Goal: Task Accomplishment & Management: Manage account settings

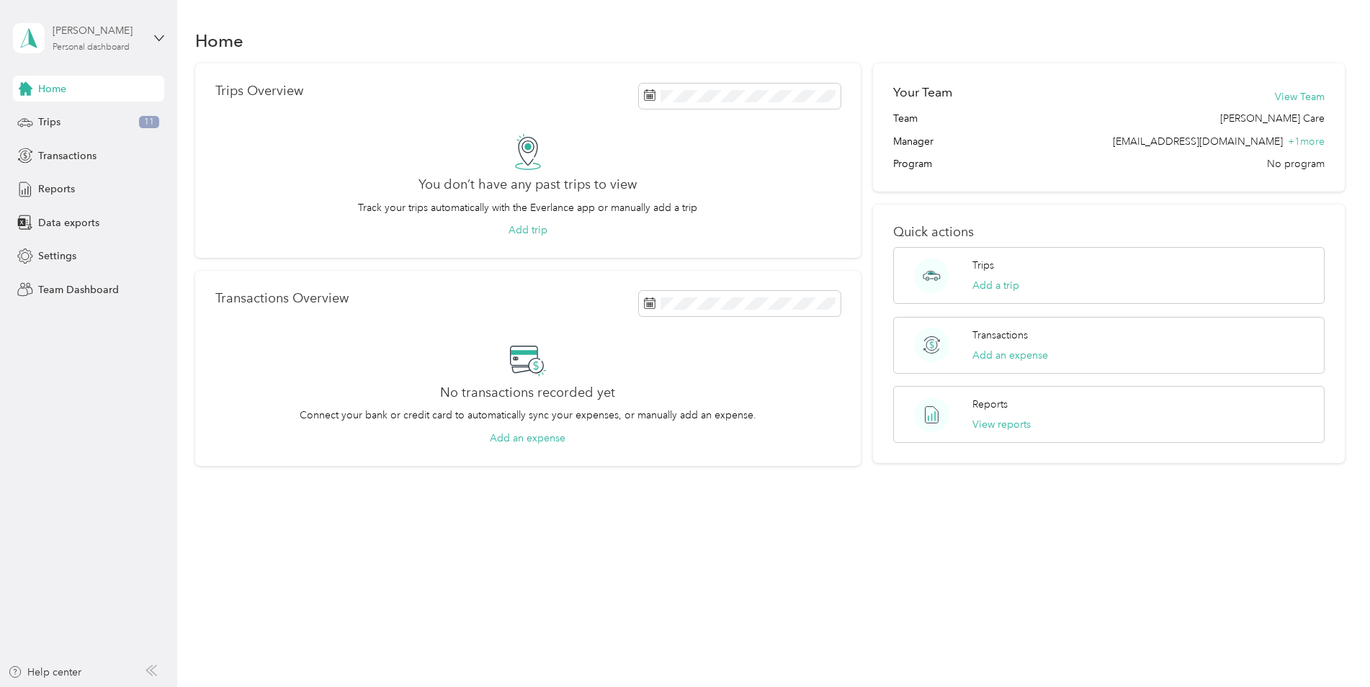
click at [94, 36] on div "[PERSON_NAME]" at bounding box center [98, 30] width 90 height 15
click at [94, 120] on div "Team dashboard" at bounding box center [64, 118] width 77 height 15
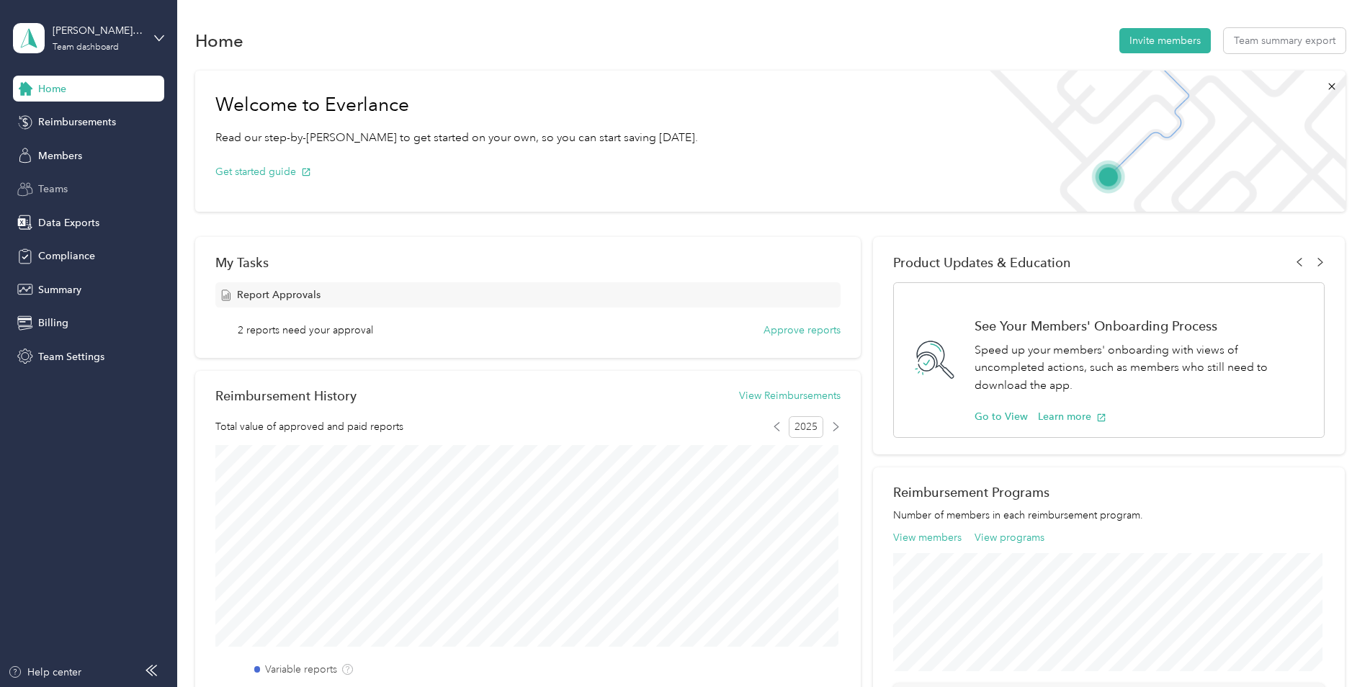
click at [102, 182] on div "Teams" at bounding box center [88, 189] width 151 height 26
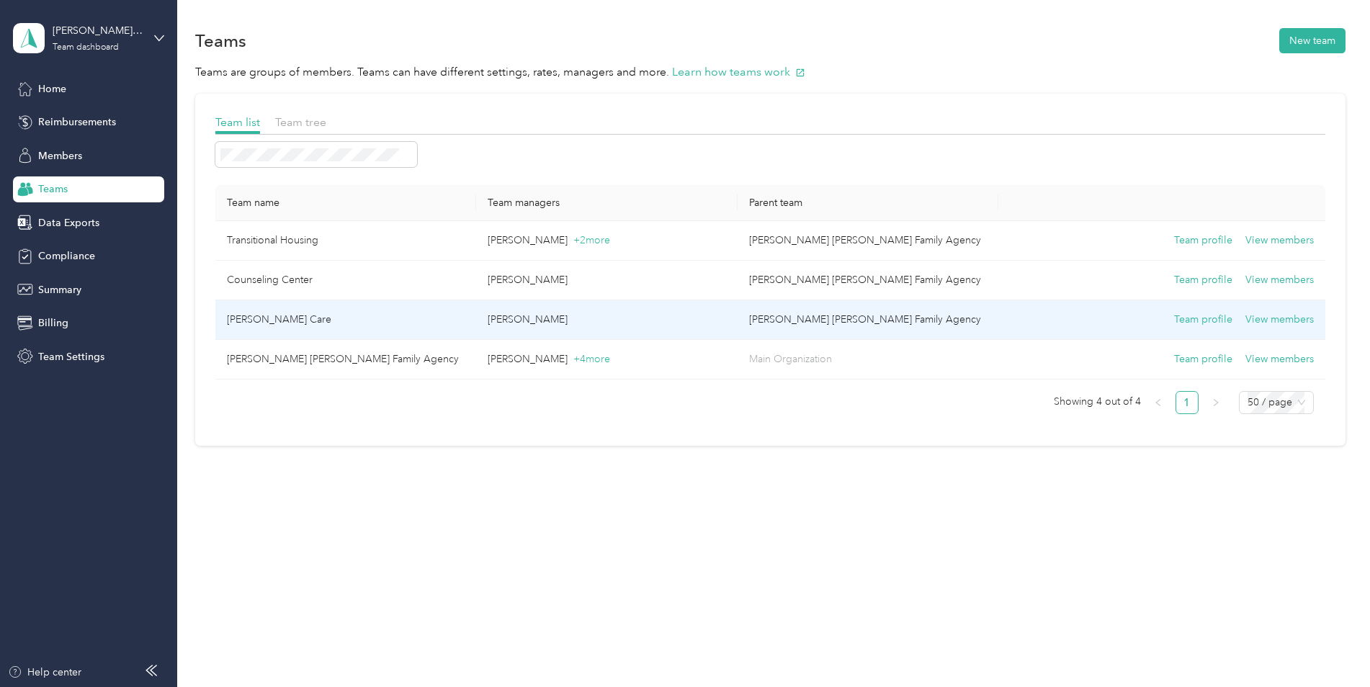
click at [265, 323] on td "Foster Care" at bounding box center [345, 320] width 261 height 40
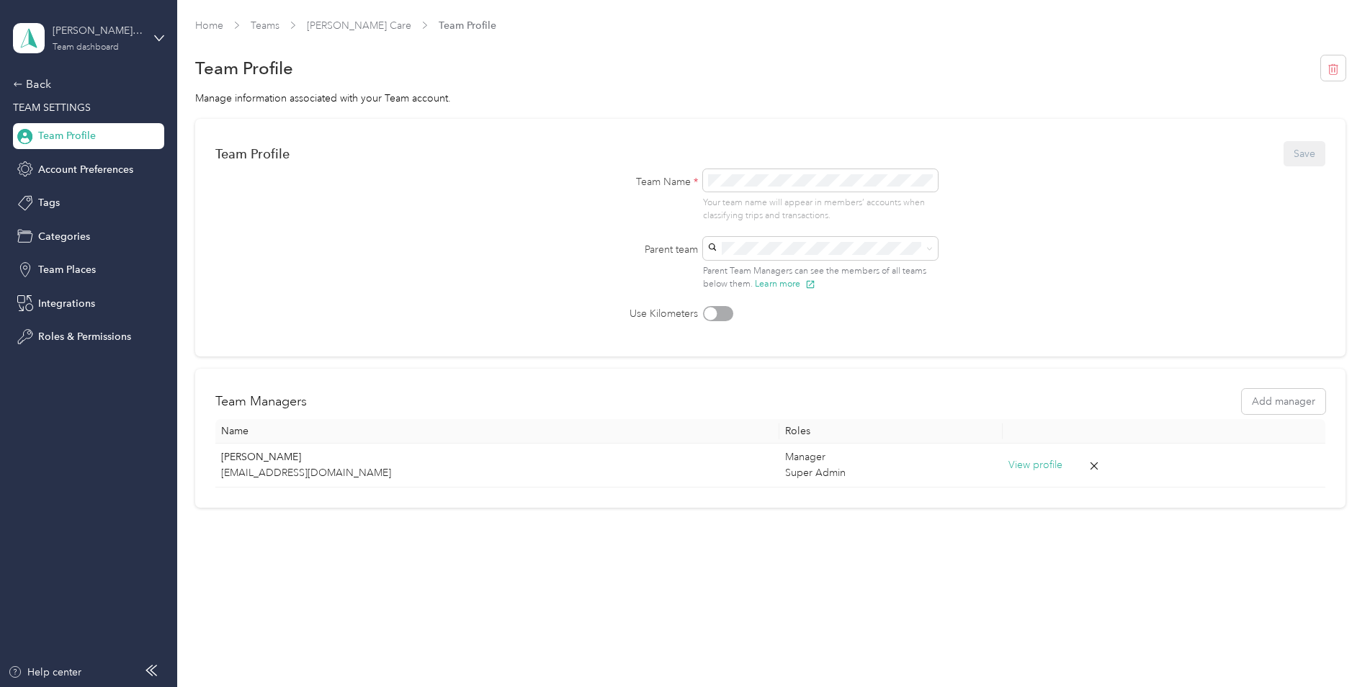
click at [135, 41] on div "Foster Care Team dashboard" at bounding box center [98, 37] width 90 height 29
click at [128, 116] on div "Team dashboard" at bounding box center [164, 118] width 283 height 25
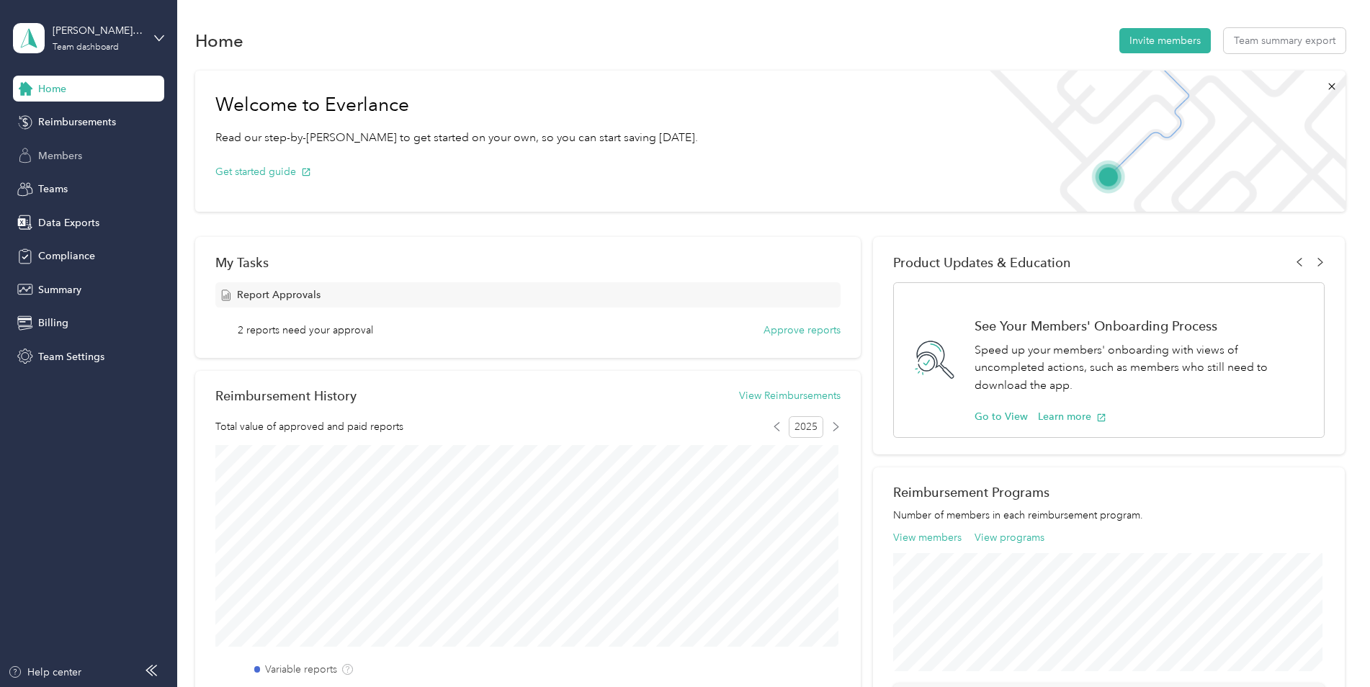
click at [91, 151] on div "Members" at bounding box center [88, 156] width 151 height 26
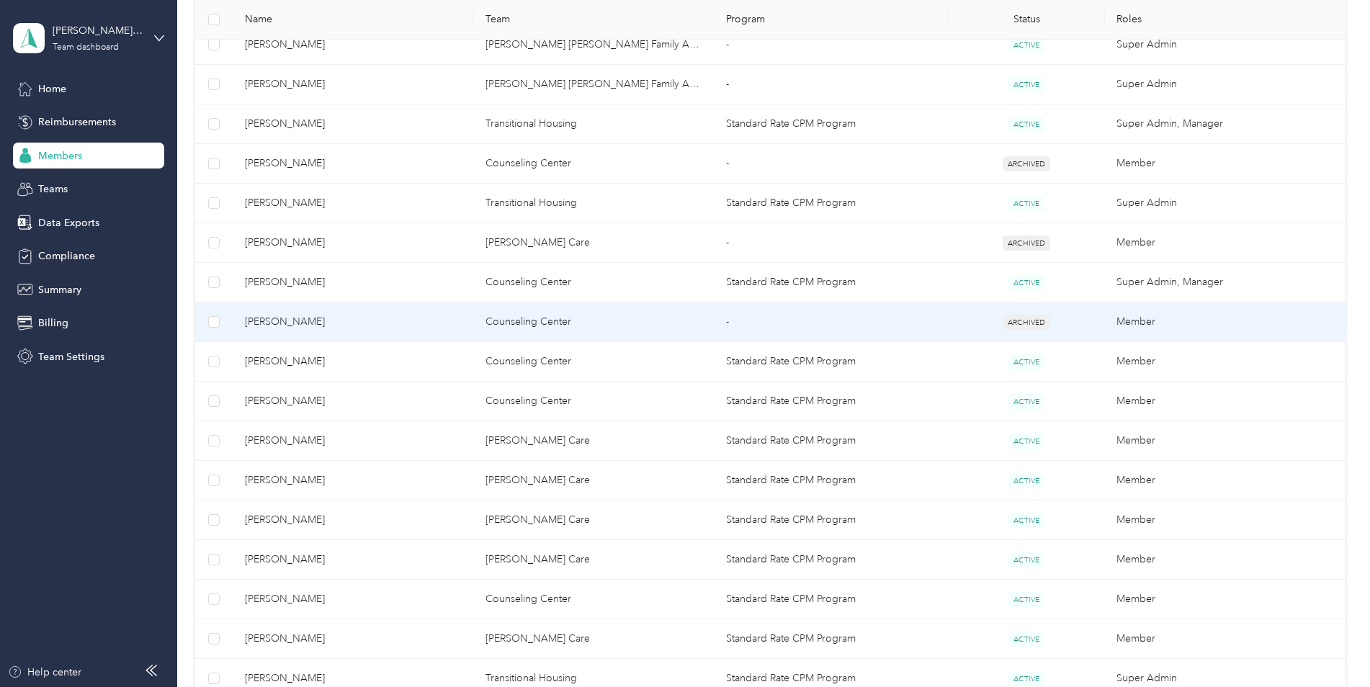
scroll to position [504, 0]
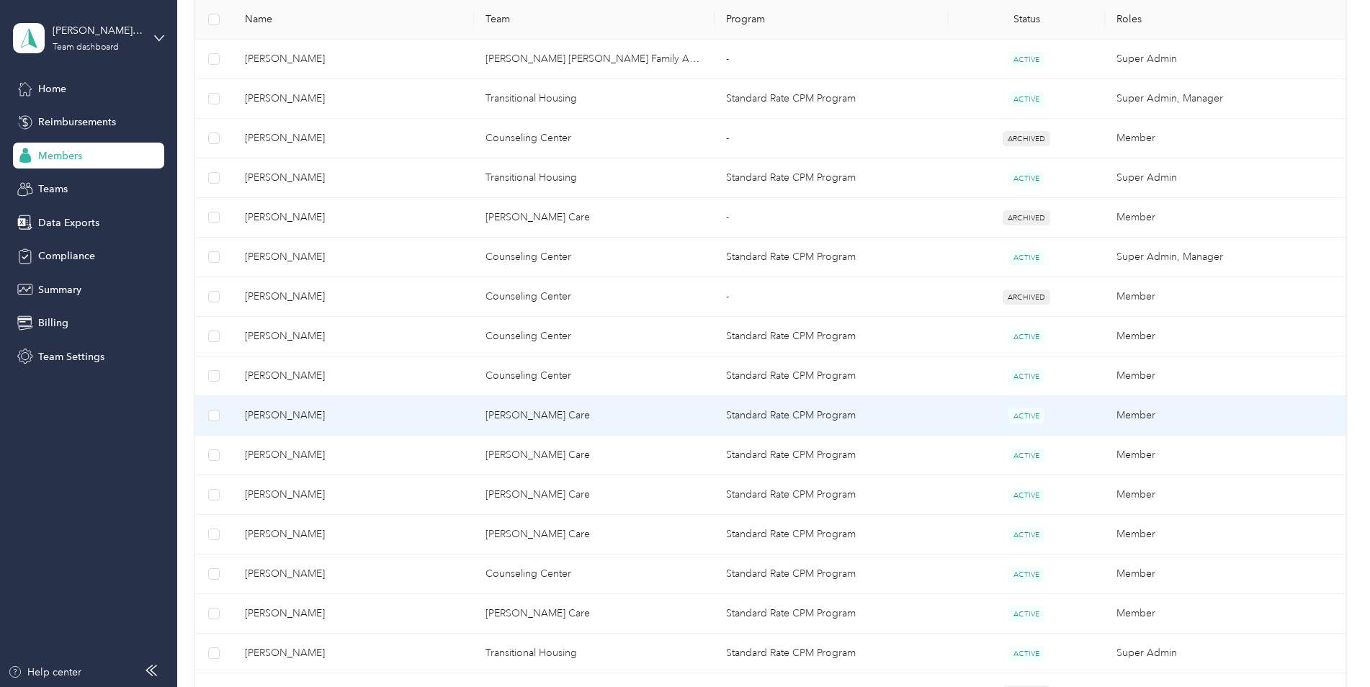
click at [283, 411] on span "Ian Nicolas" at bounding box center [354, 416] width 218 height 16
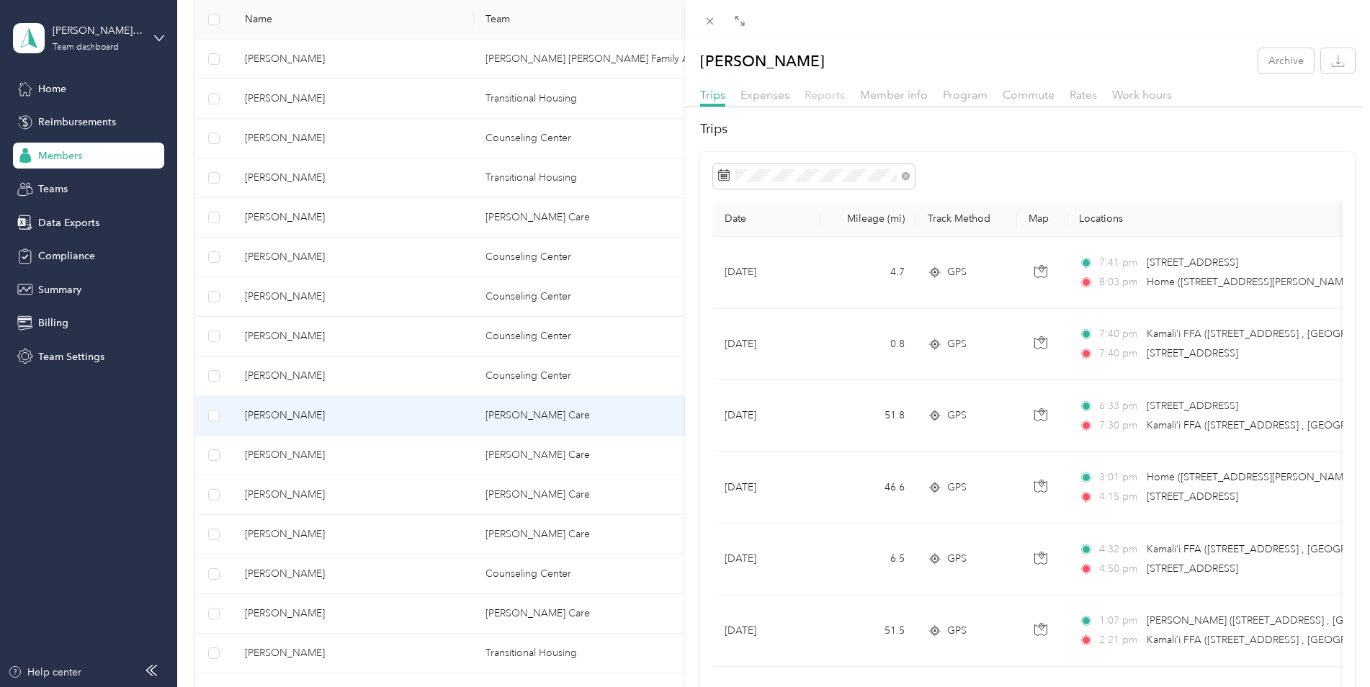
click at [814, 94] on span "Reports" at bounding box center [825, 95] width 40 height 14
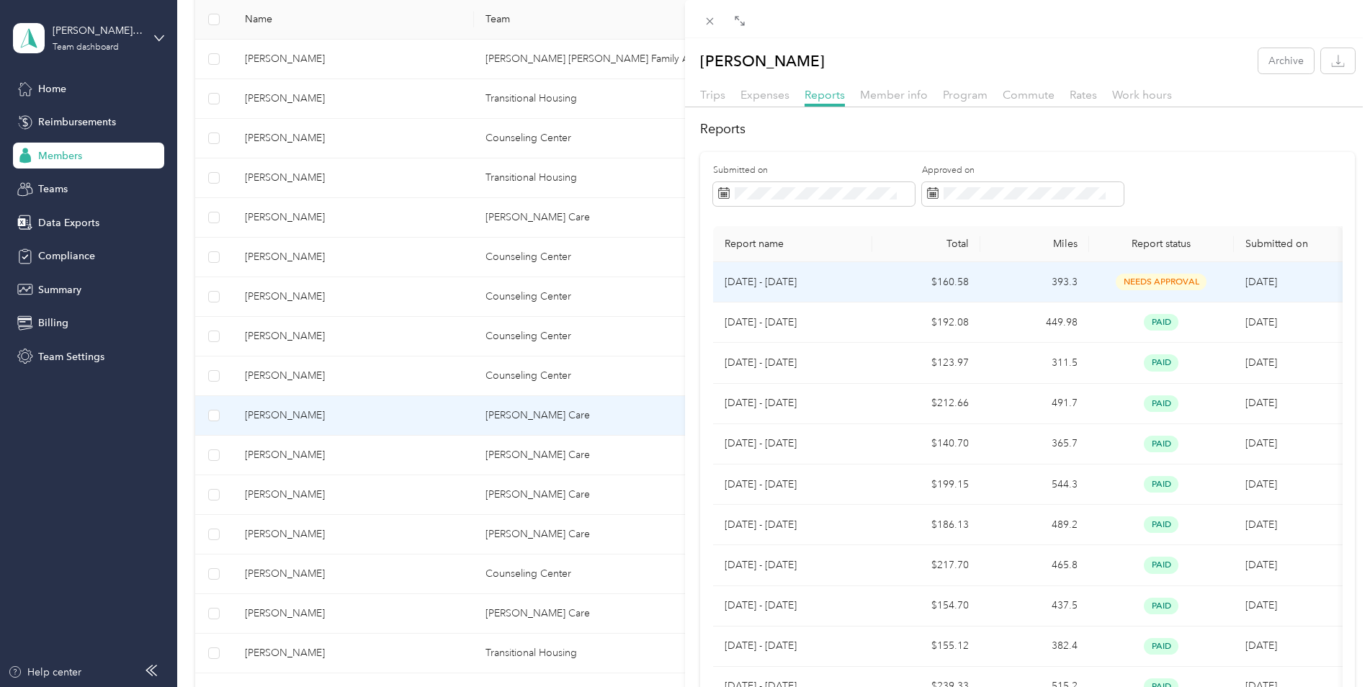
click at [874, 287] on td "$160.58" at bounding box center [926, 282] width 109 height 40
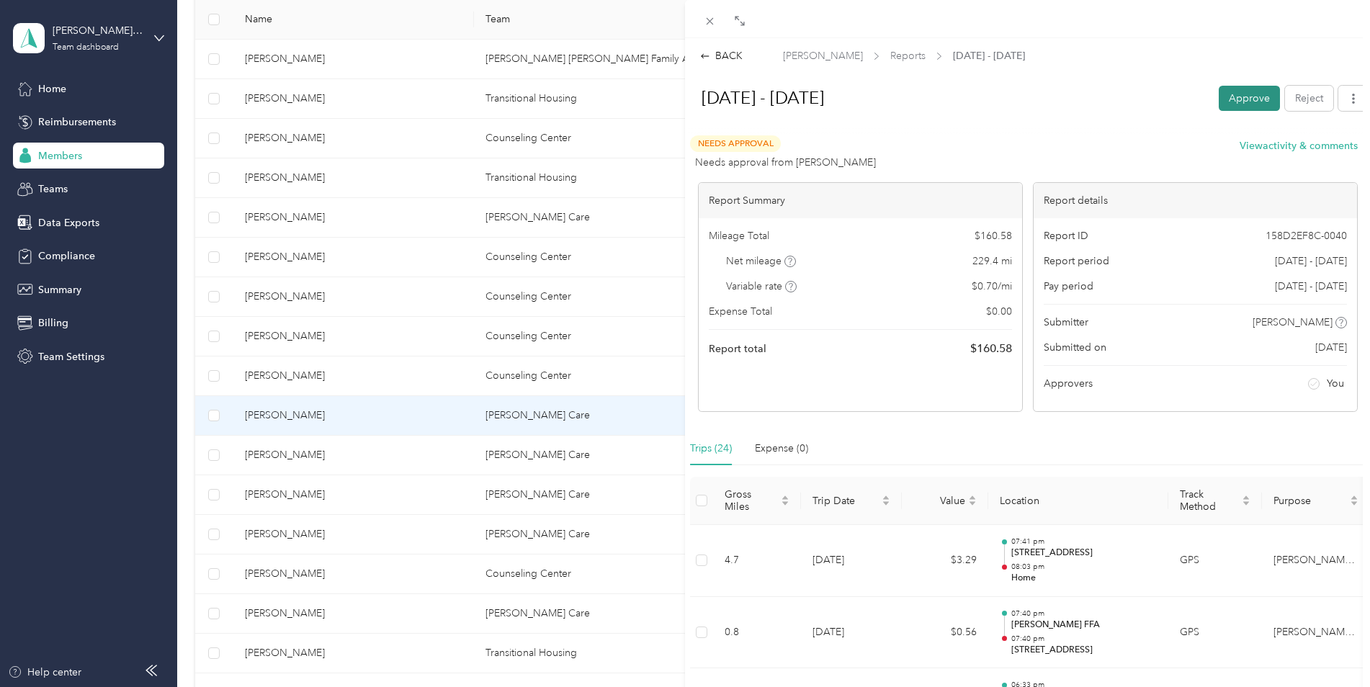
click at [1229, 94] on button "Approve" at bounding box center [1249, 98] width 61 height 25
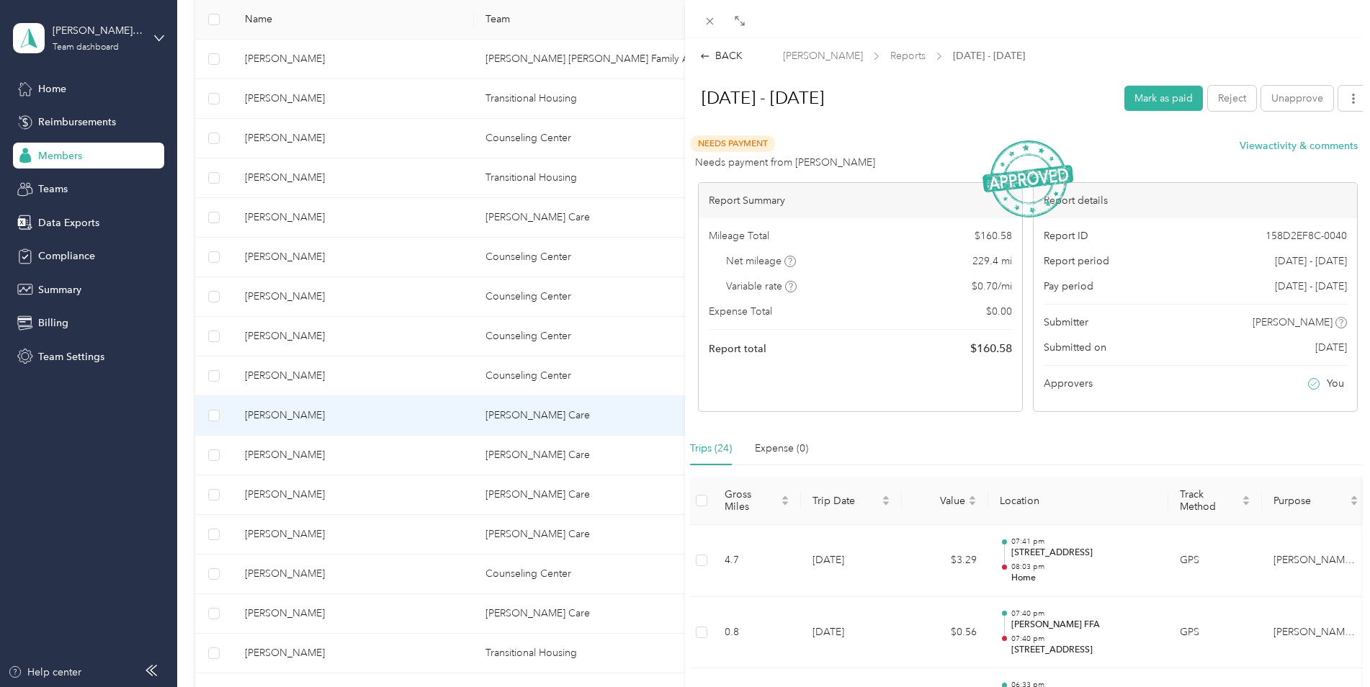
click at [318, 485] on div "BACK Ian Nicolas Reports Aug 16 - 31, 2025 Aug 16 - 31, 2025 Mark as paid Rejec…" at bounding box center [685, 343] width 1370 height 687
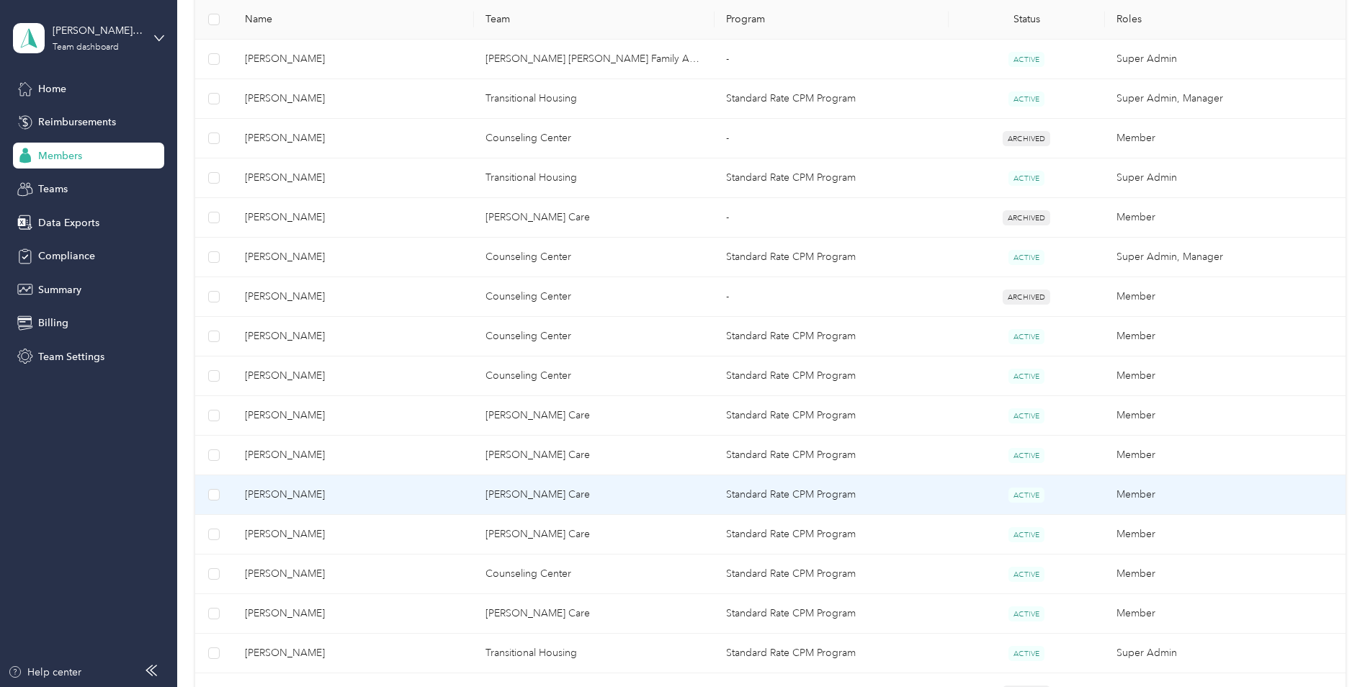
click at [314, 491] on span "Ellyn Collazo" at bounding box center [354, 495] width 218 height 16
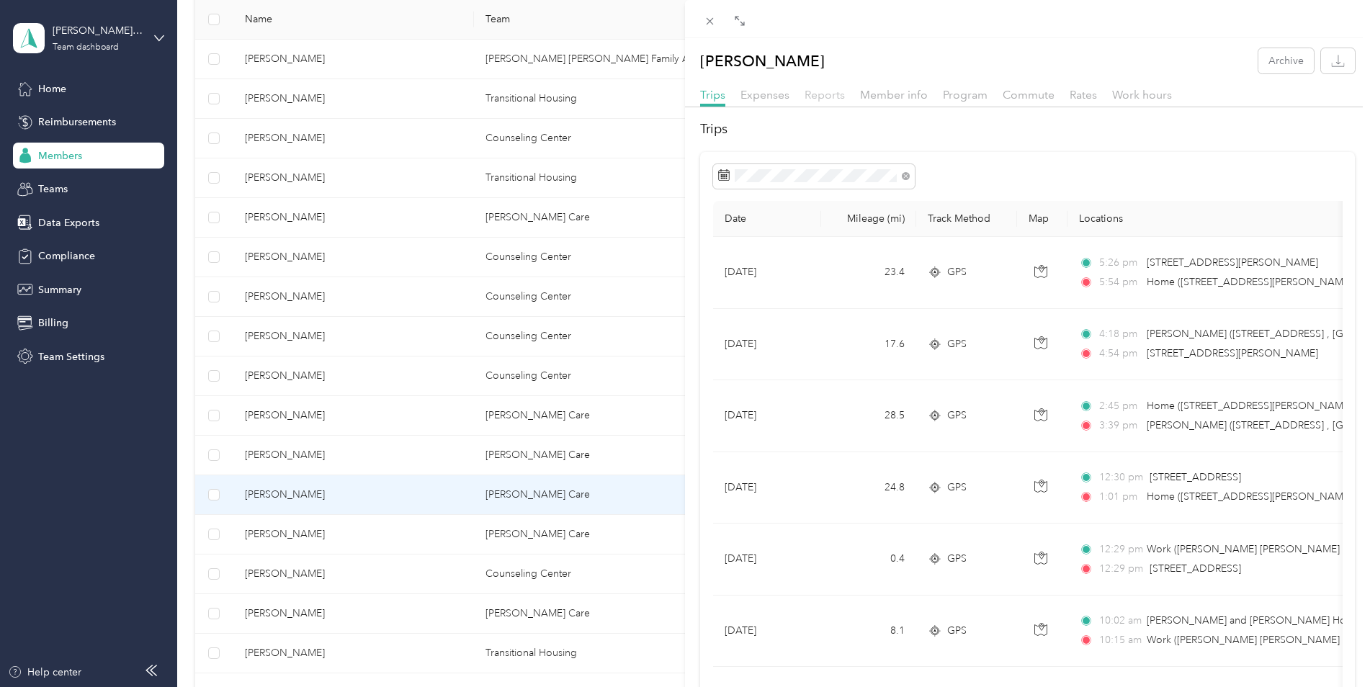
click at [827, 97] on span "Reports" at bounding box center [825, 95] width 40 height 14
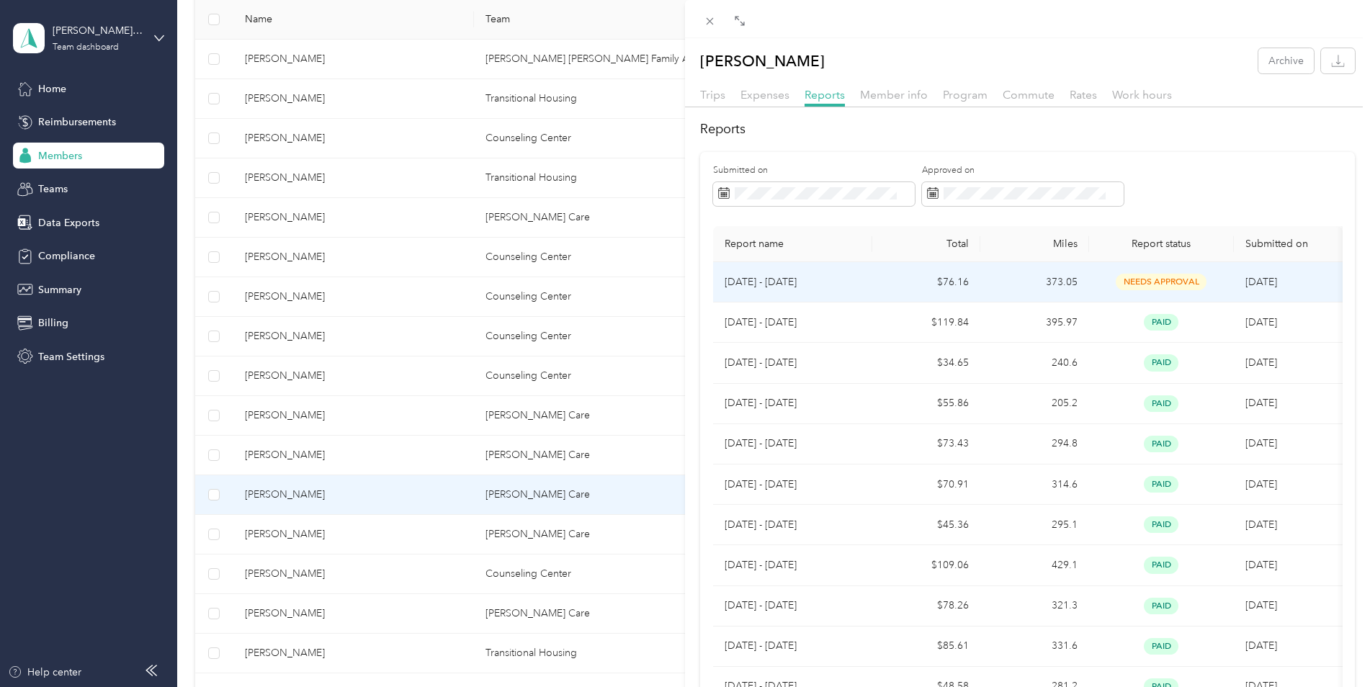
click at [909, 289] on td "$76.16" at bounding box center [926, 282] width 109 height 40
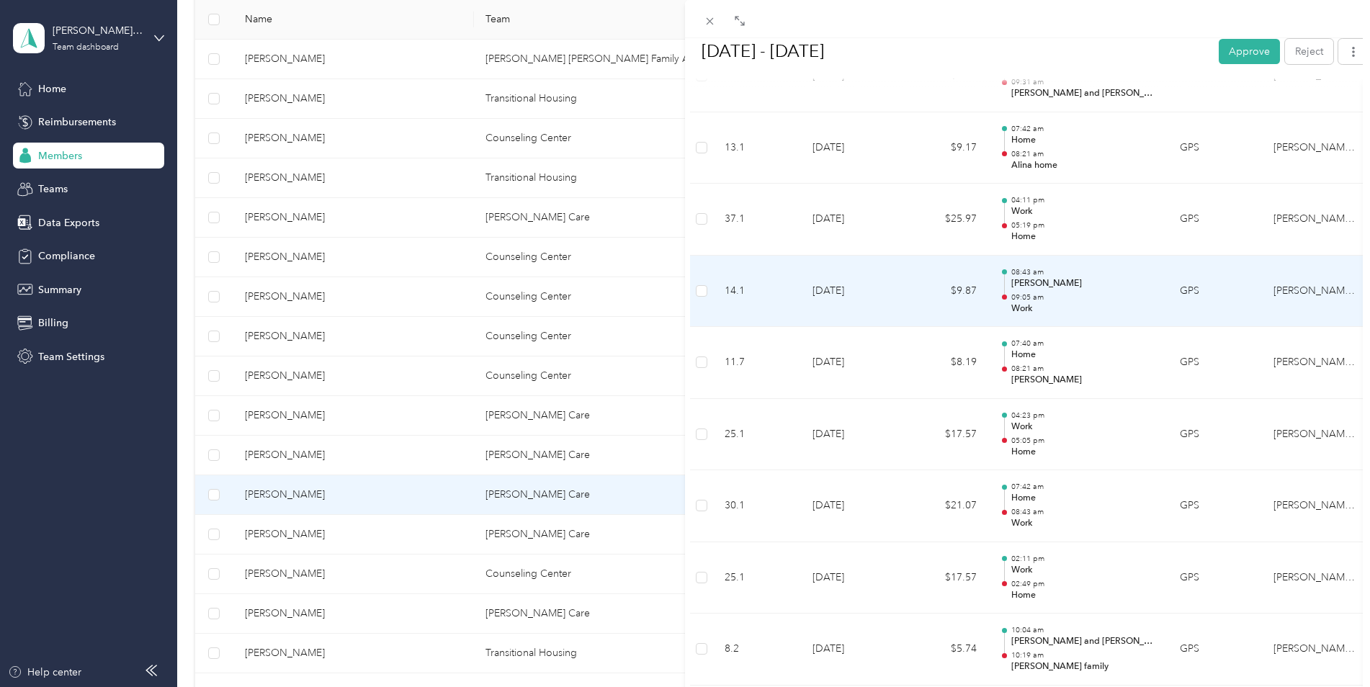
scroll to position [936, 0]
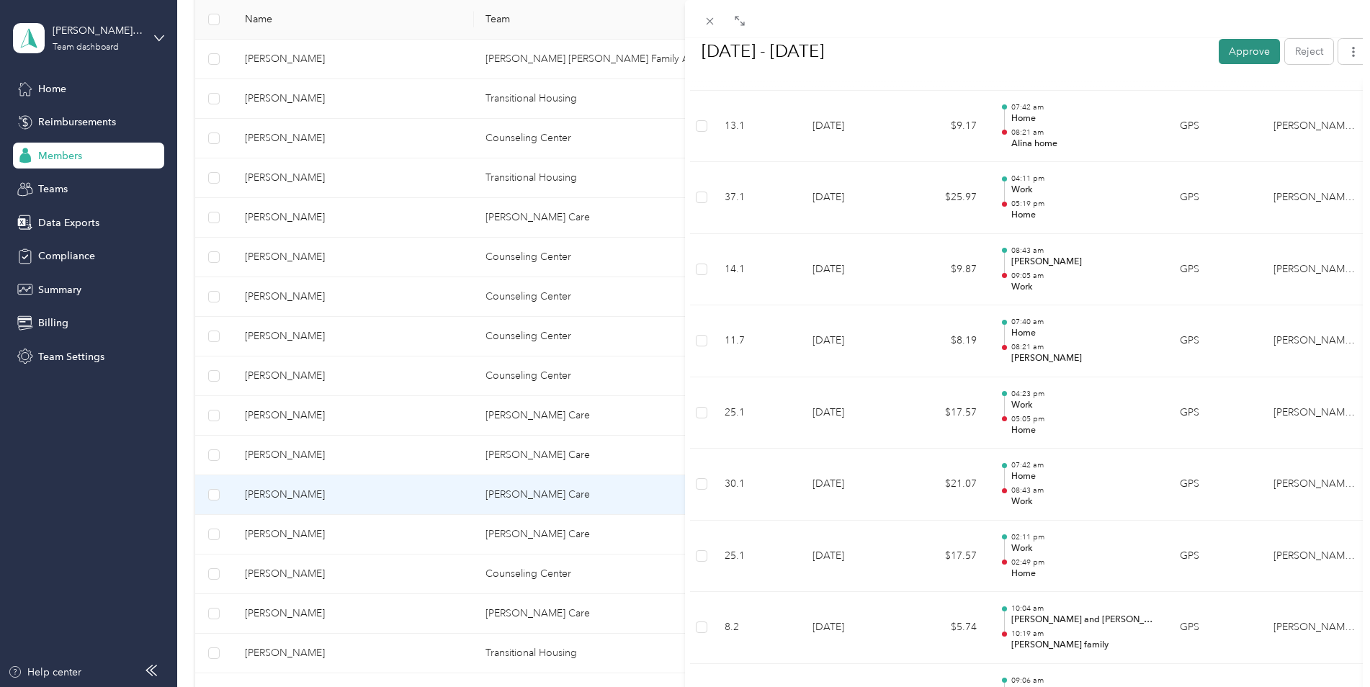
click at [1230, 39] on button "Approve" at bounding box center [1249, 50] width 61 height 25
click at [362, 542] on div "BACK Ellyn Collazo Reports Aug 16 - 31, 2025 Aug 16 - 31, 2025 Mark as paid Rej…" at bounding box center [685, 343] width 1370 height 687
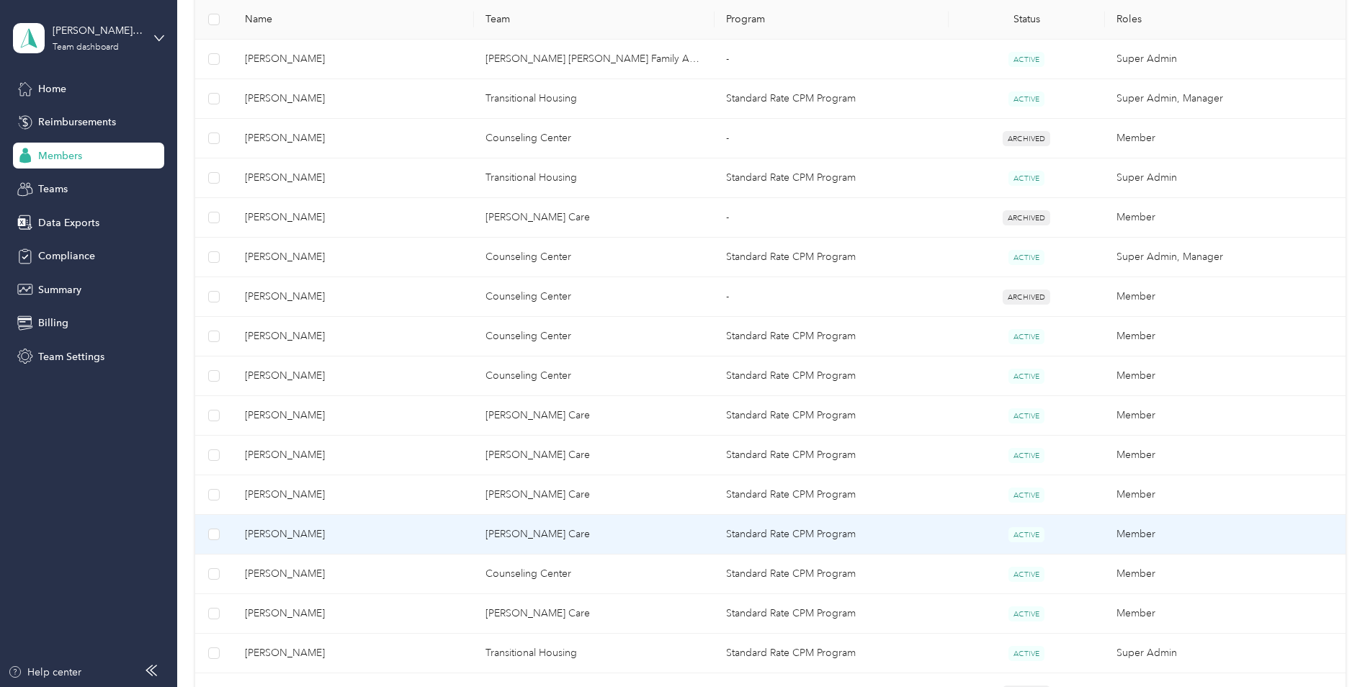
click at [371, 537] on span "[PERSON_NAME]" at bounding box center [354, 535] width 218 height 16
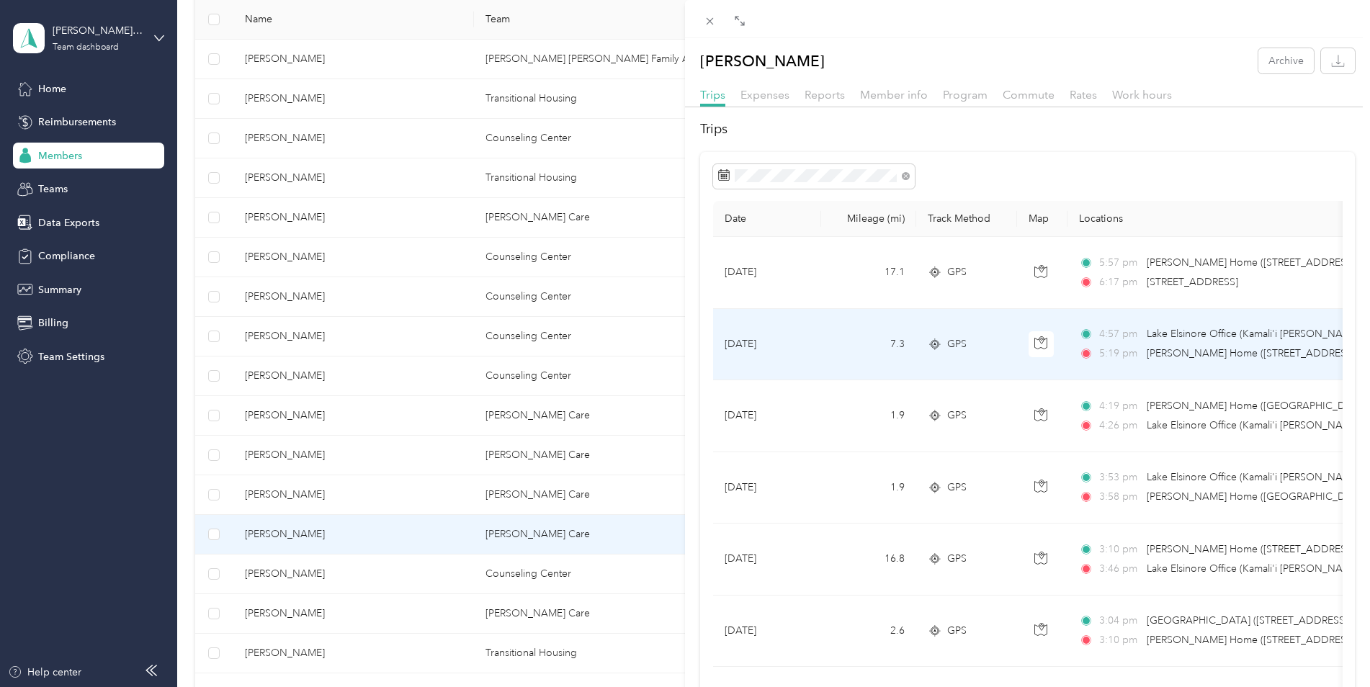
scroll to position [72, 0]
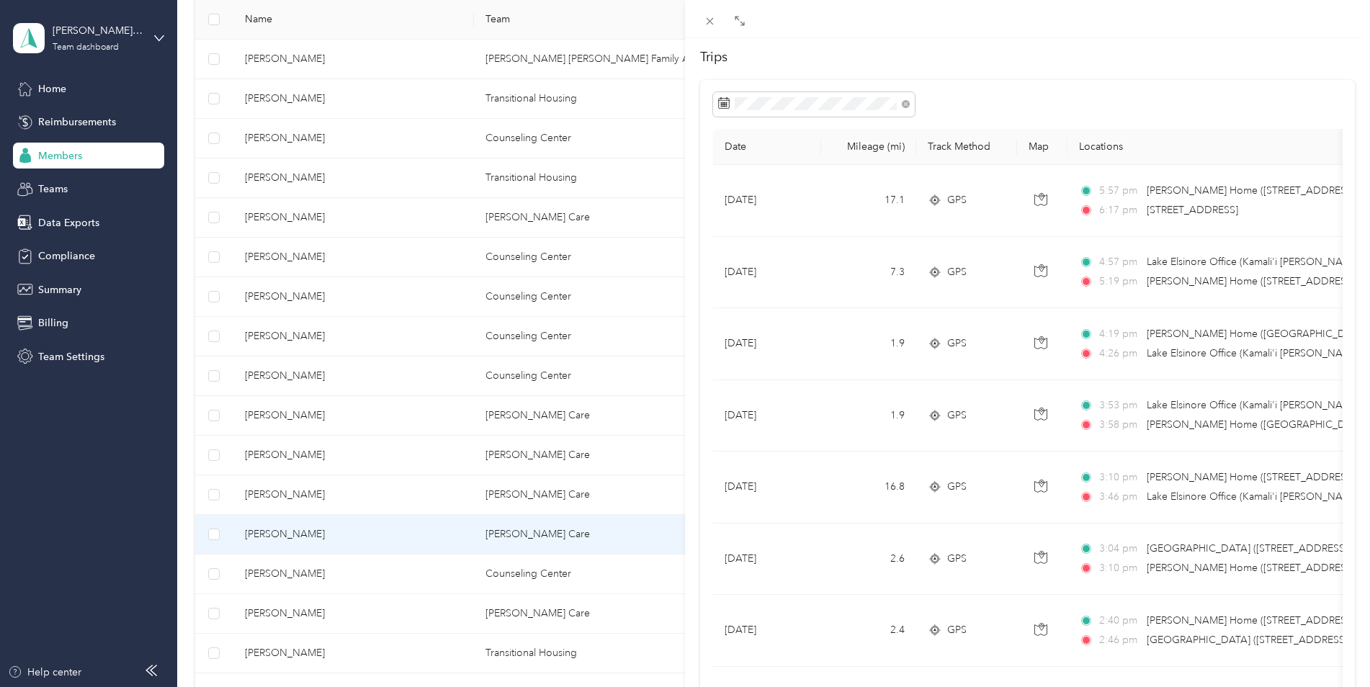
click at [329, 612] on div "Nicole Hofmeyer Archive Trips Expenses Reports Member info Program Commute Rate…" at bounding box center [685, 343] width 1370 height 687
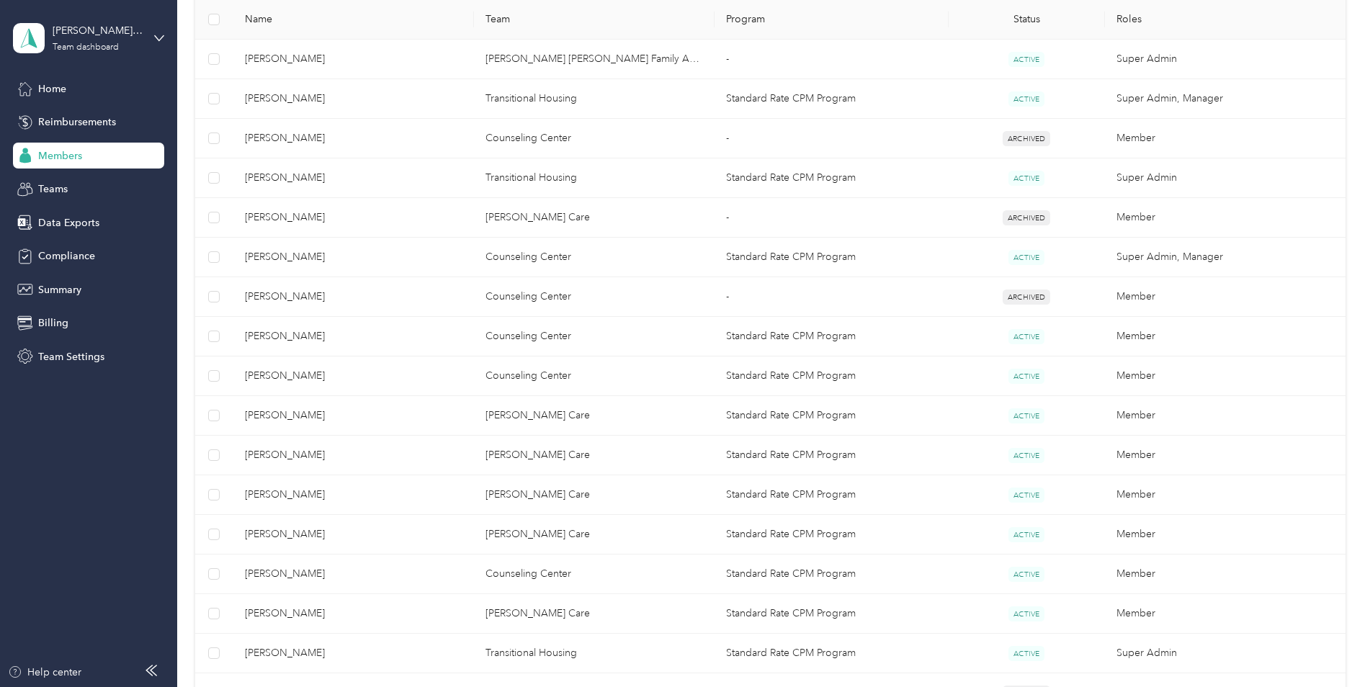
scroll to position [39, 0]
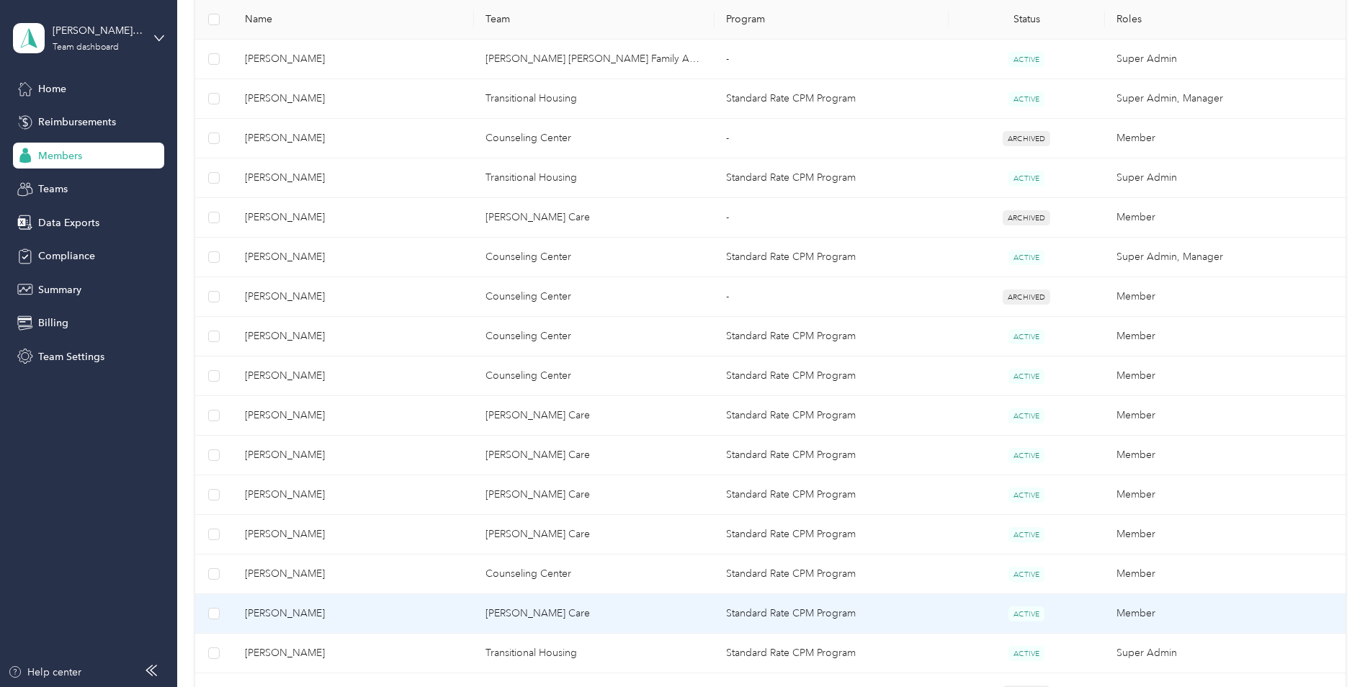
click at [328, 614] on span "Diana Vera" at bounding box center [354, 614] width 218 height 16
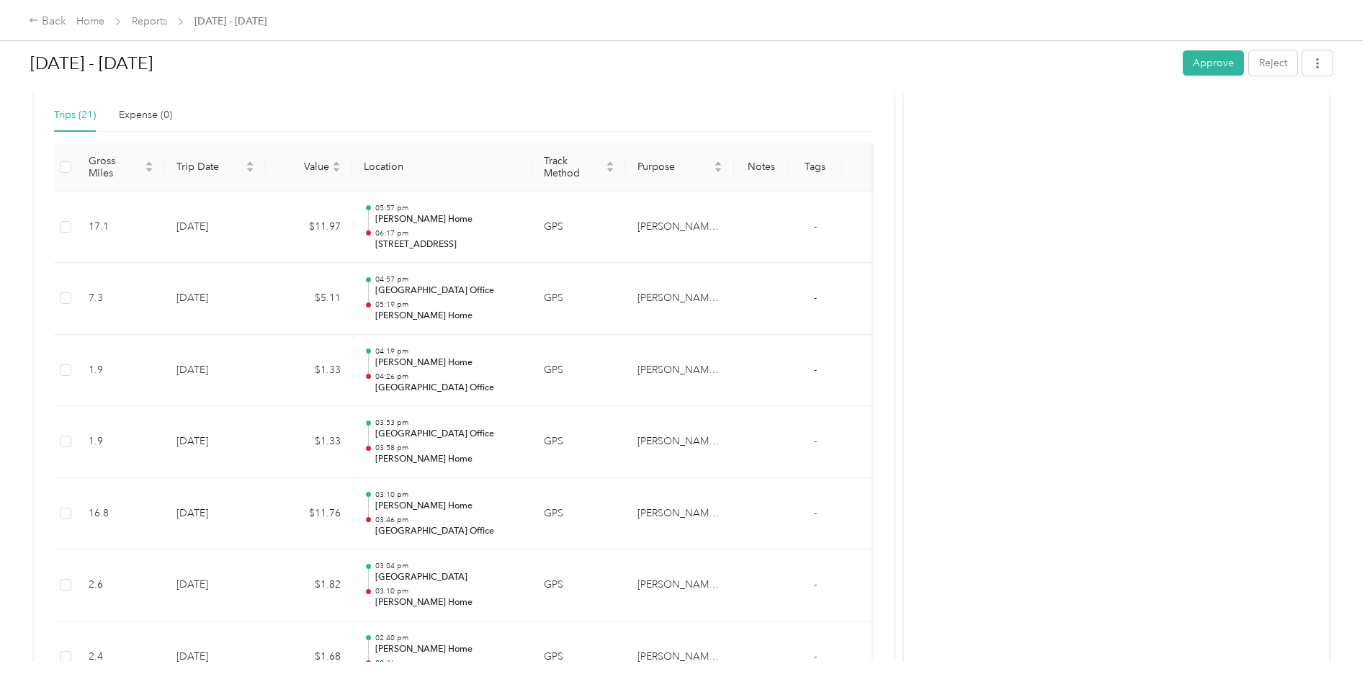
scroll to position [112, 0]
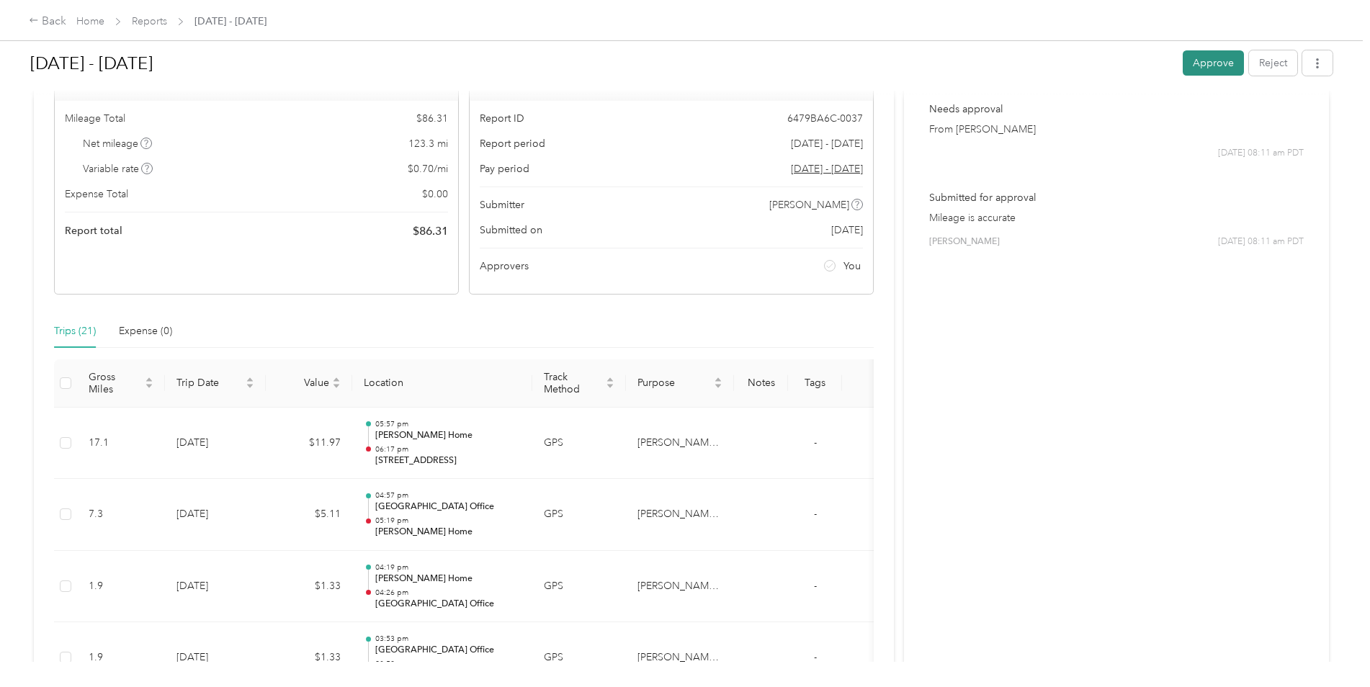
click at [1222, 69] on button "Approve" at bounding box center [1213, 62] width 61 height 25
